Goal: Check status: Check status

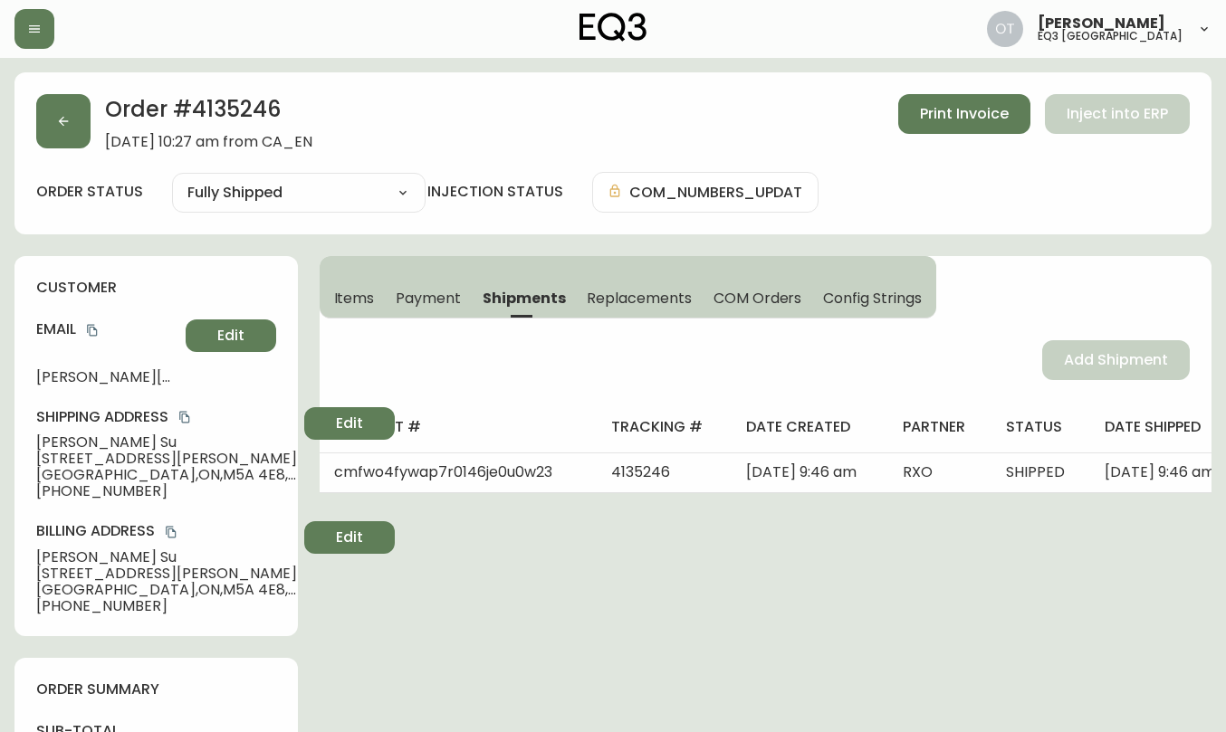
select select "FULLY_SHIPPED"
click at [72, 100] on button "button" at bounding box center [63, 121] width 54 height 54
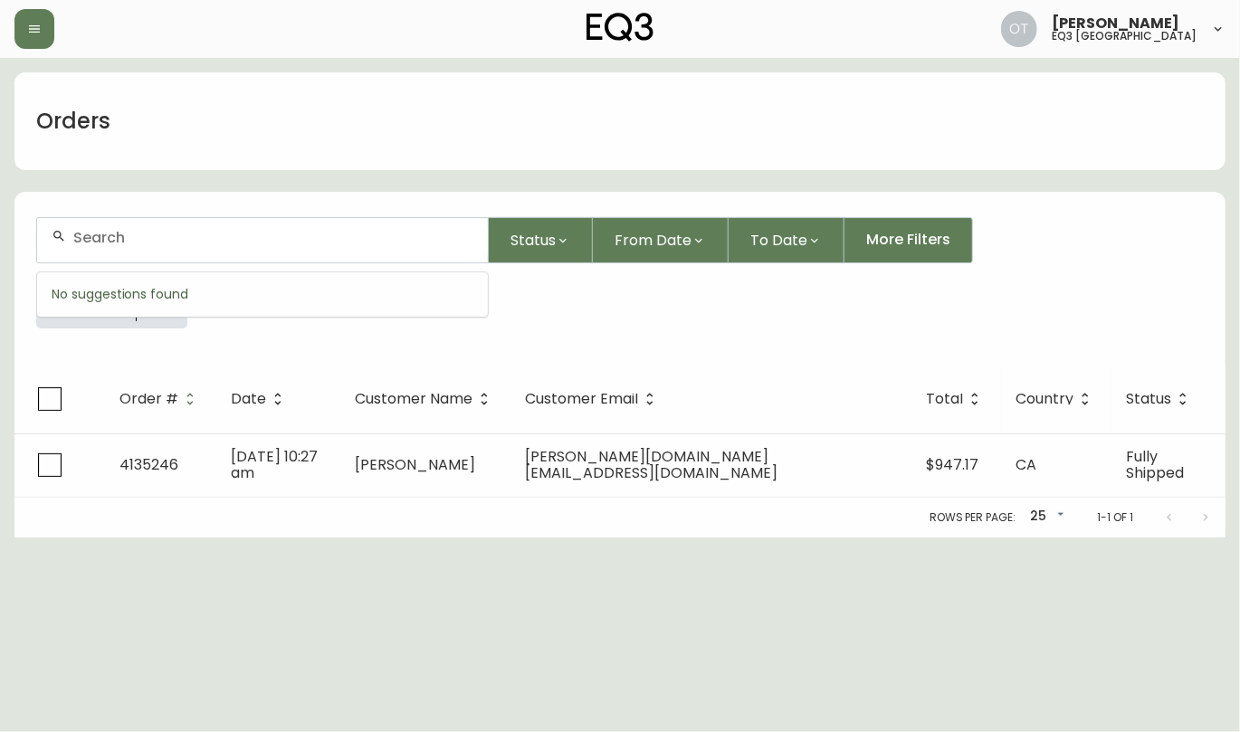
click at [115, 235] on input "text" at bounding box center [273, 237] width 400 height 17
paste input "4135246"
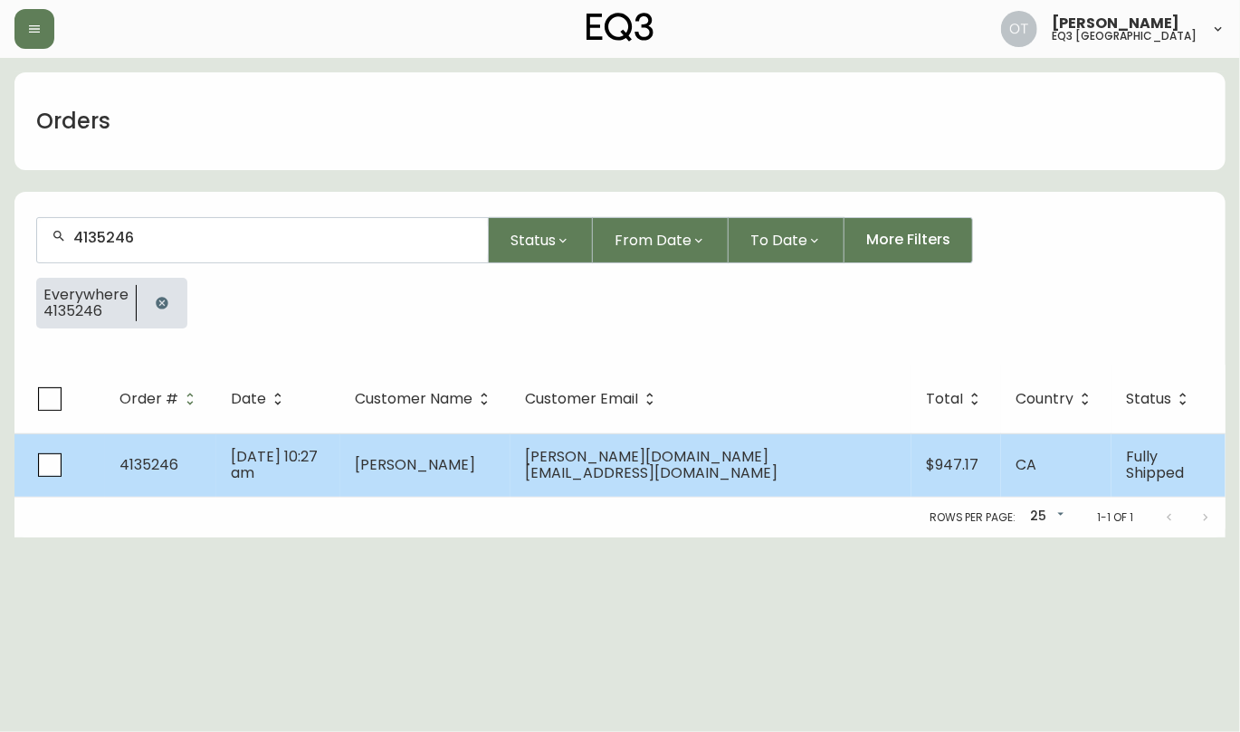
type input "4135246"
click at [243, 468] on td "[DATE] 10:27 am" at bounding box center [278, 465] width 124 height 63
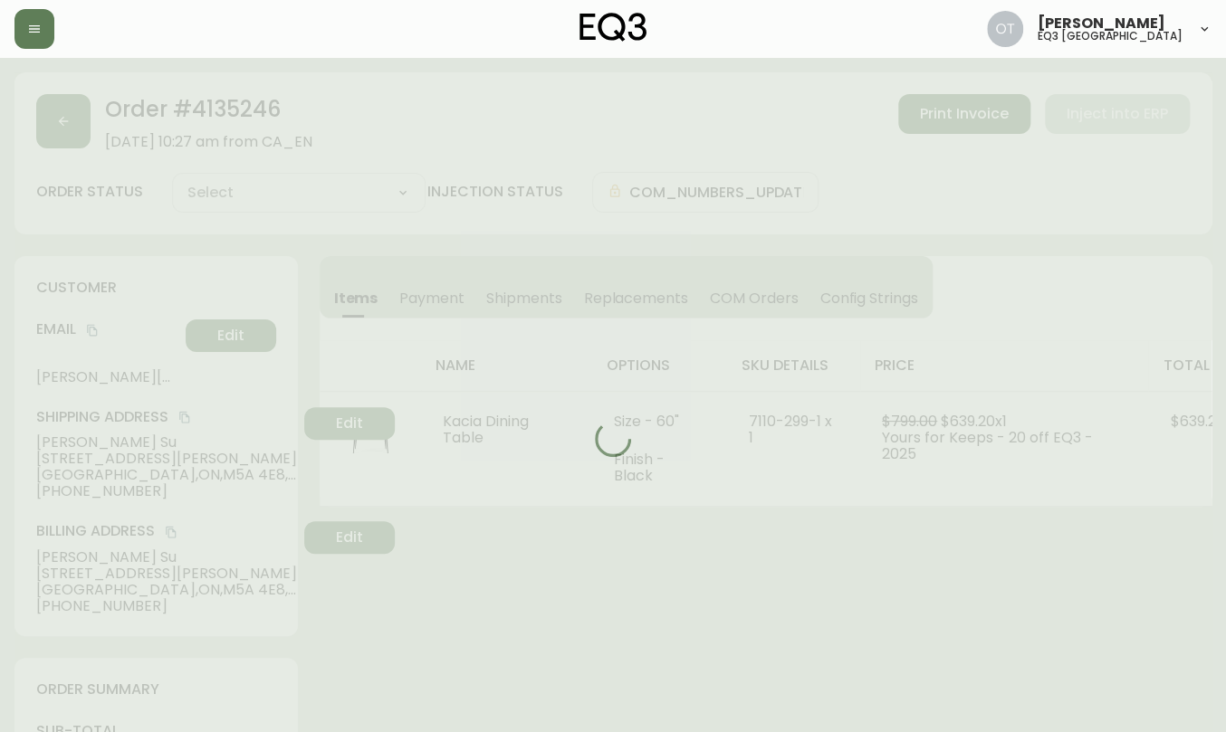
type input "Fully Shipped"
select select "FULLY_SHIPPED"
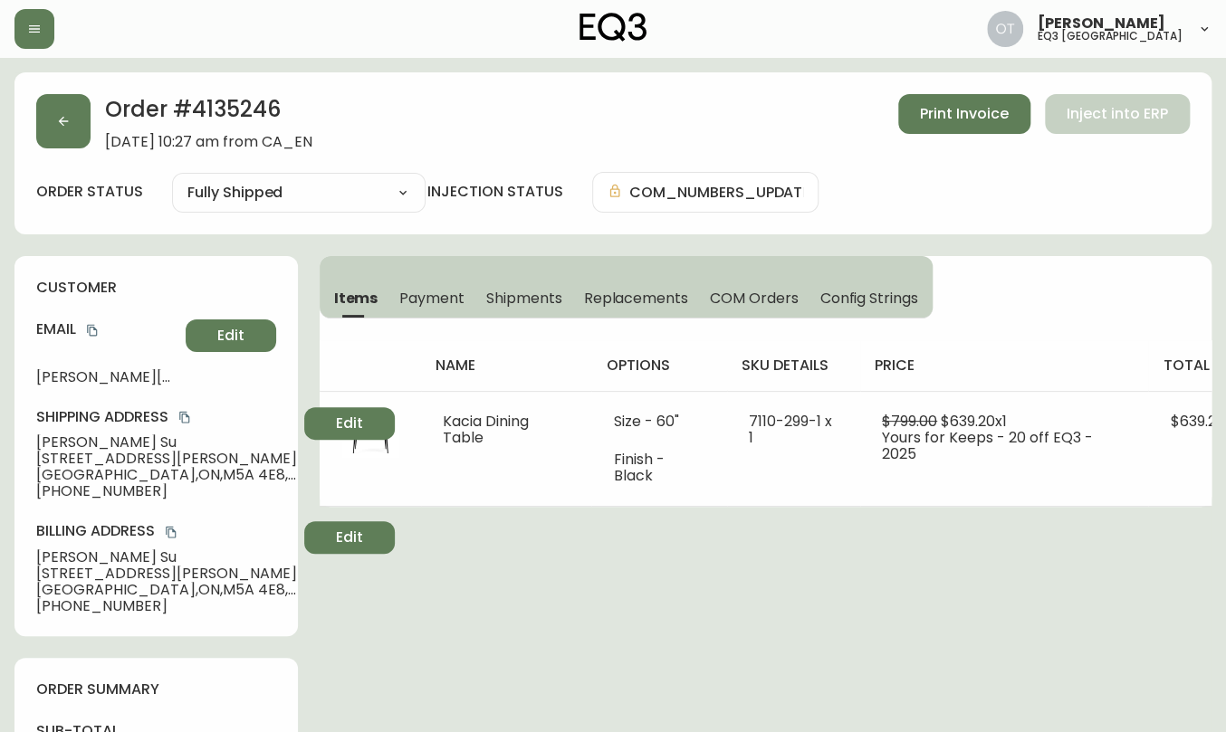
click at [504, 301] on span "Shipments" at bounding box center [524, 298] width 76 height 19
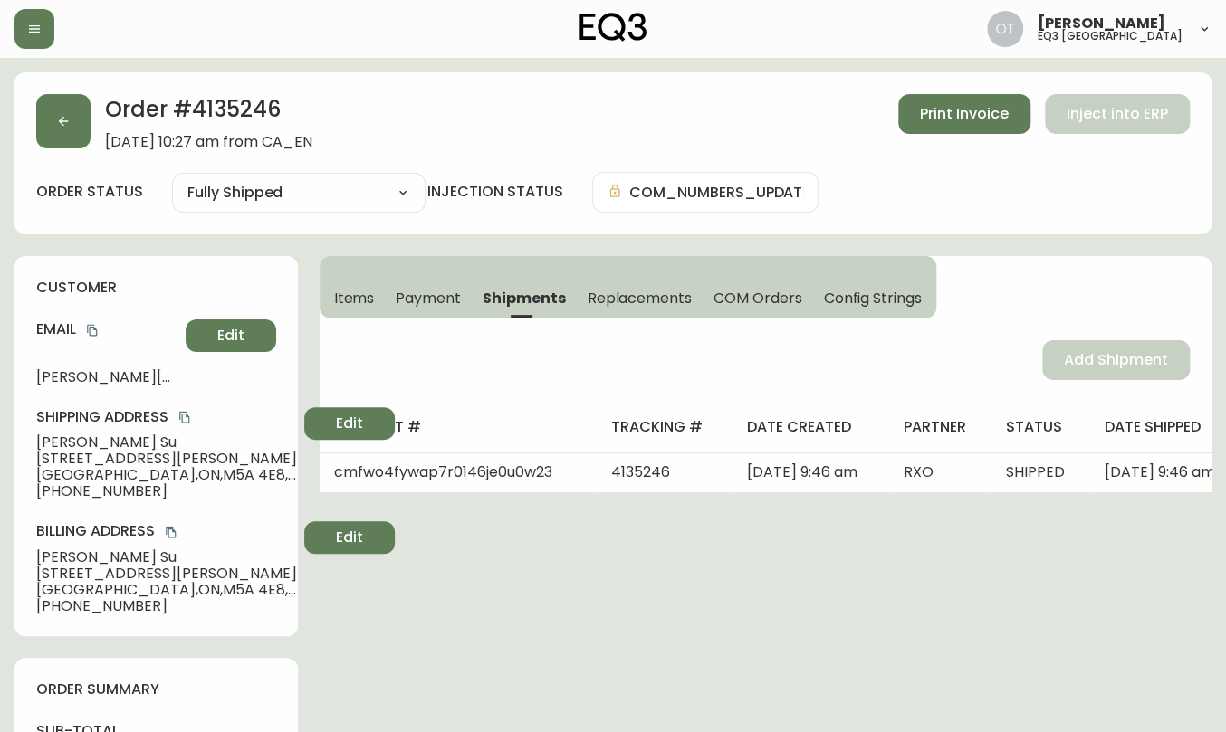
click at [1187, 293] on div "Items Payment Shipments Replacements COM Orders Config Strings Add Shipment shi…" at bounding box center [766, 374] width 892 height 237
click at [182, 272] on div "customer Email [PERSON_NAME][DOMAIN_NAME][EMAIL_ADDRESS][DOMAIN_NAME] Edit Ship…" at bounding box center [155, 446] width 283 height 380
click at [128, 28] on div at bounding box center [213, 29] width 399 height 40
